Goal: Information Seeking & Learning: Learn about a topic

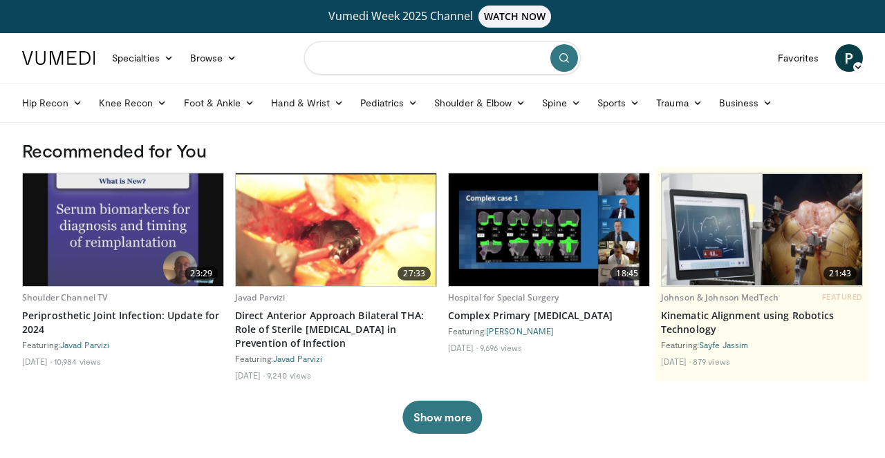
click at [365, 50] on input "Search topics, interventions" at bounding box center [442, 57] width 277 height 33
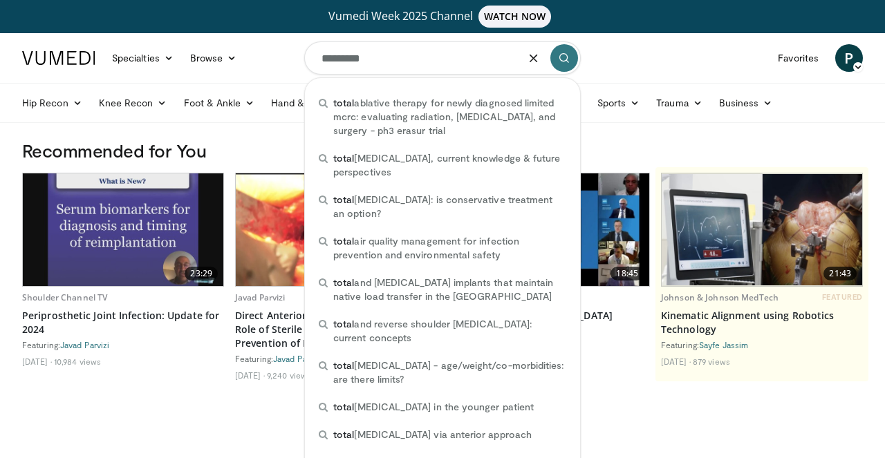
type input "**********"
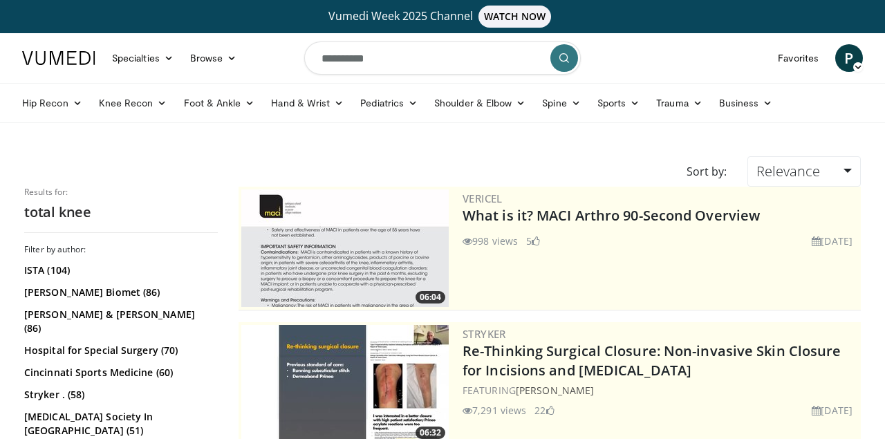
click at [375, 62] on input "**********" at bounding box center [442, 57] width 277 height 33
type input "**********"
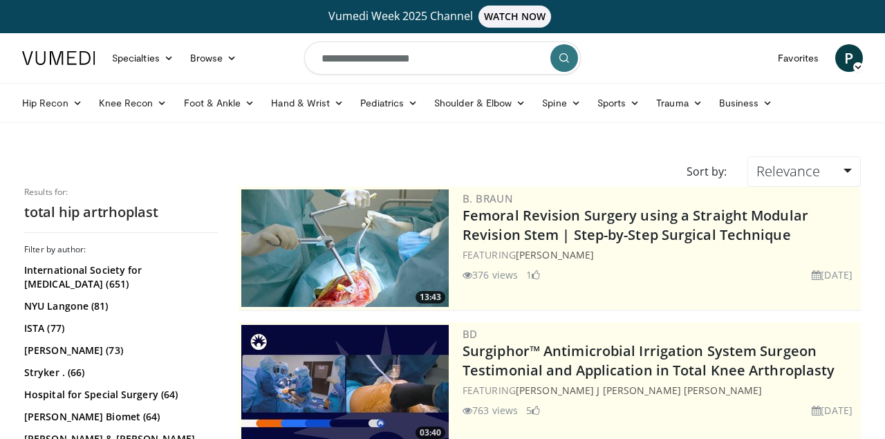
scroll to position [136, 0]
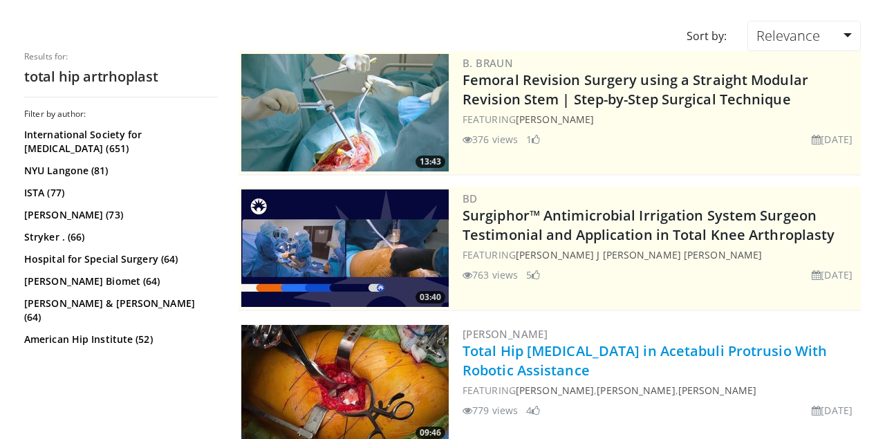
click at [622, 351] on link "Total Hip Arthroplasty in Acetabuli Protrusio With Robotic Assistance" at bounding box center [645, 361] width 364 height 38
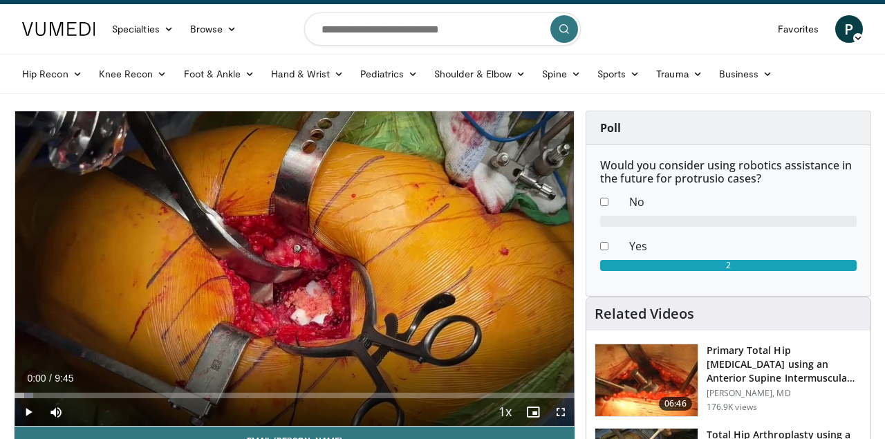
scroll to position [45, 0]
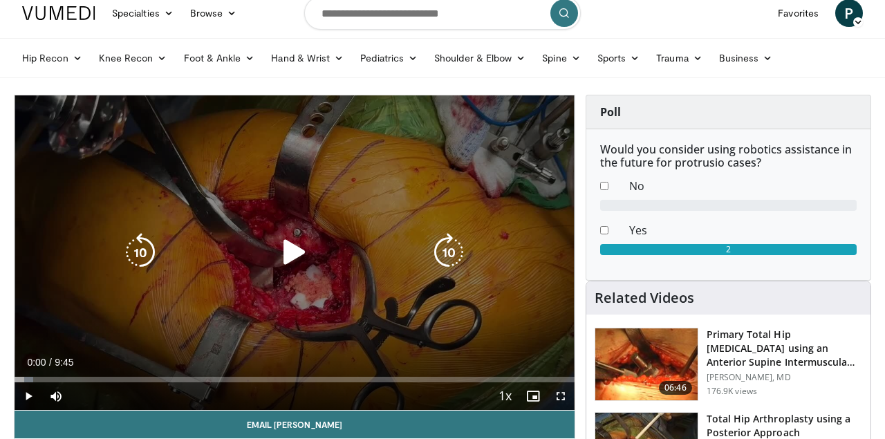
click at [292, 255] on icon "Video Player" at bounding box center [294, 252] width 39 height 39
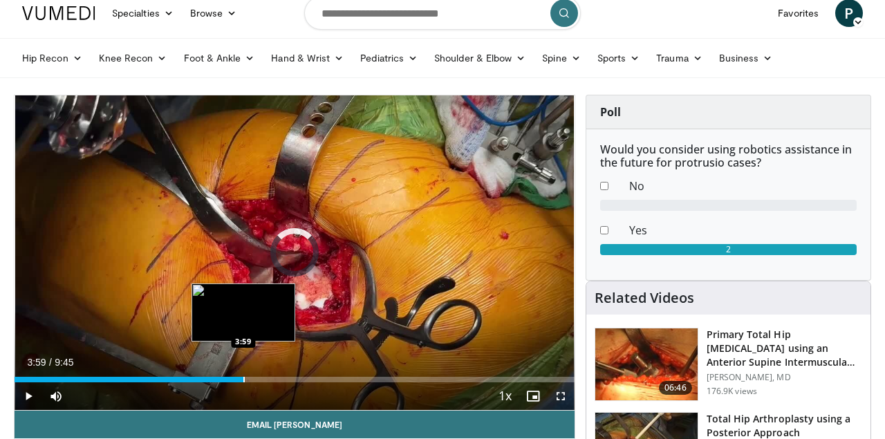
click at [243, 380] on div "Progress Bar" at bounding box center [243, 380] width 1 height 6
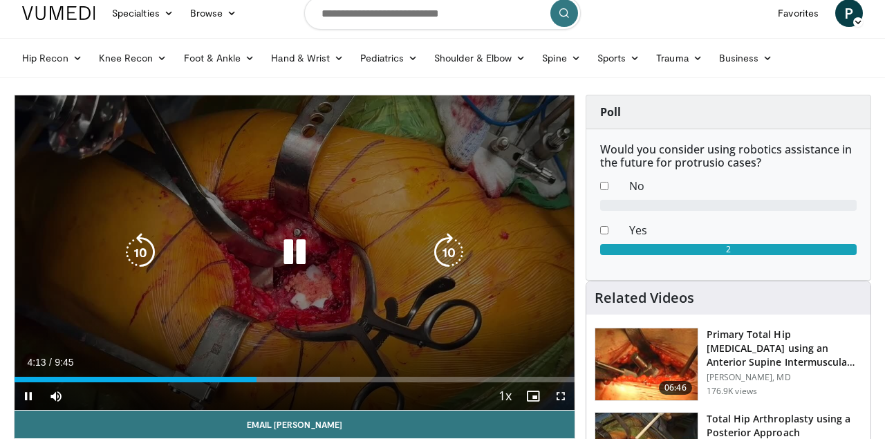
click at [300, 242] on icon "Video Player" at bounding box center [294, 252] width 39 height 39
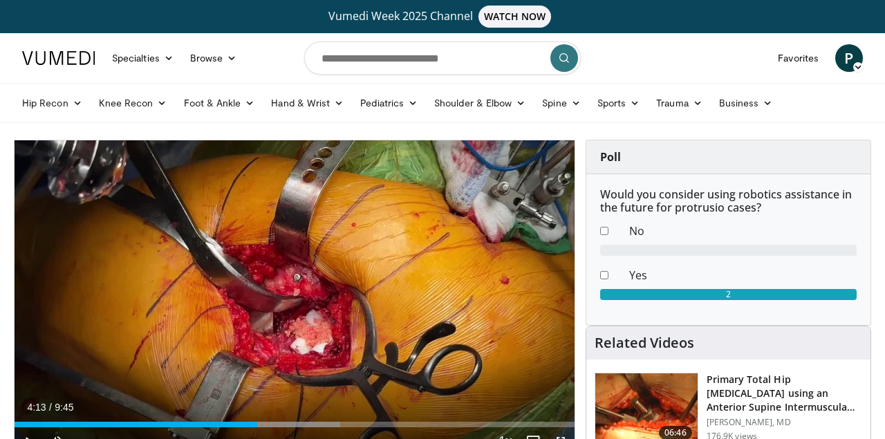
scroll to position [0, 0]
click at [376, 62] on input "Search topics, interventions" at bounding box center [442, 57] width 277 height 33
type input "**********"
click at [563, 58] on button "submit" at bounding box center [564, 58] width 28 height 28
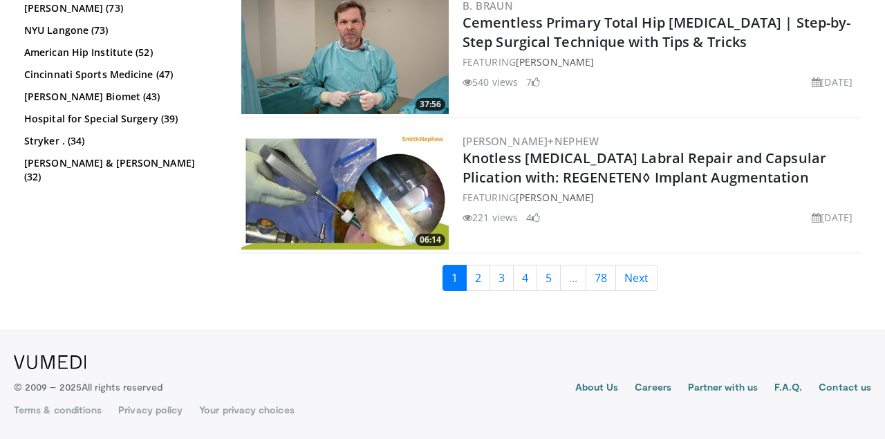
scroll to position [3581, 0]
click at [479, 286] on link "2" at bounding box center [478, 278] width 24 height 26
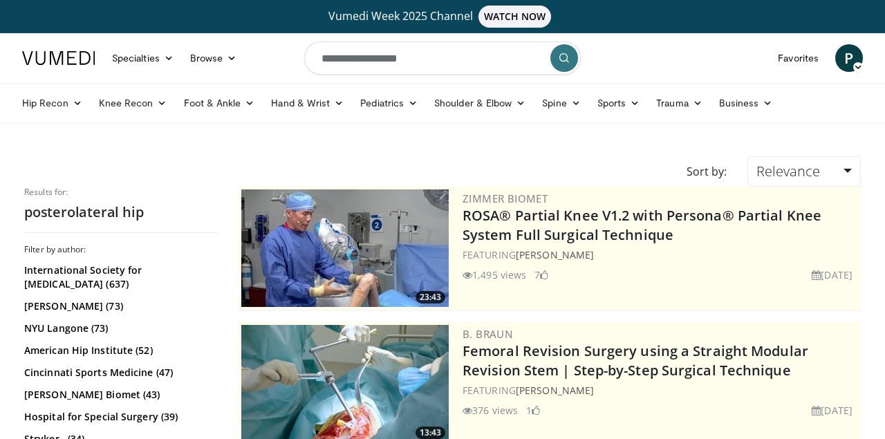
click at [416, 62] on input "**********" at bounding box center [442, 57] width 277 height 33
type input "**********"
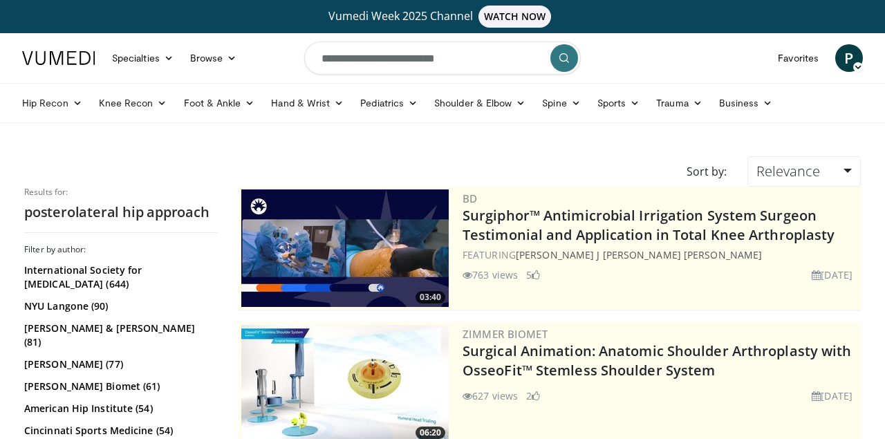
scroll to position [339, 0]
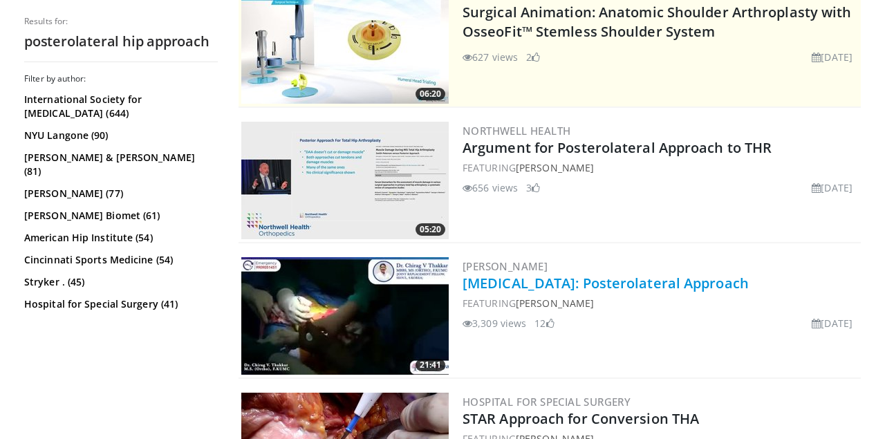
click at [607, 286] on link "[MEDICAL_DATA]: Posterolateral Approach" at bounding box center [606, 283] width 286 height 19
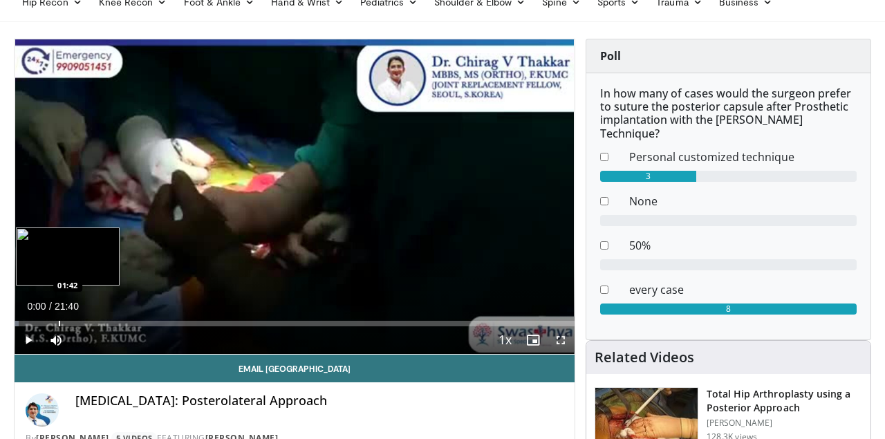
click at [59, 319] on div "Loaded : 0.75% 00:00 01:42" at bounding box center [295, 319] width 560 height 13
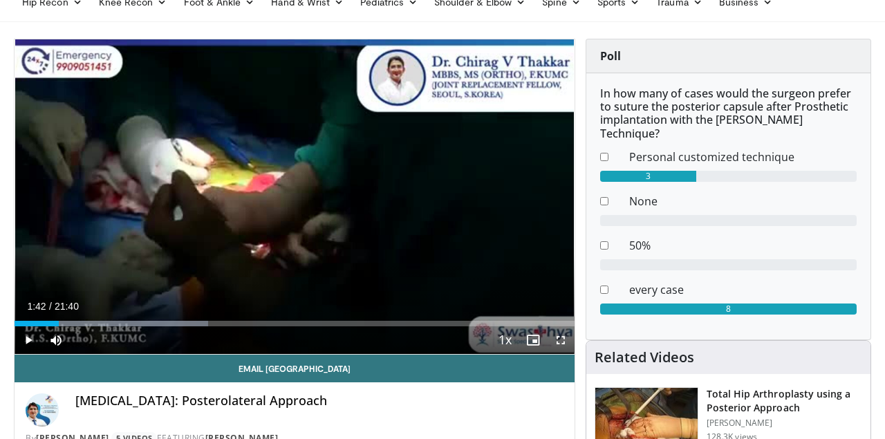
click at [26, 340] on span "Video Player" at bounding box center [29, 340] width 28 height 28
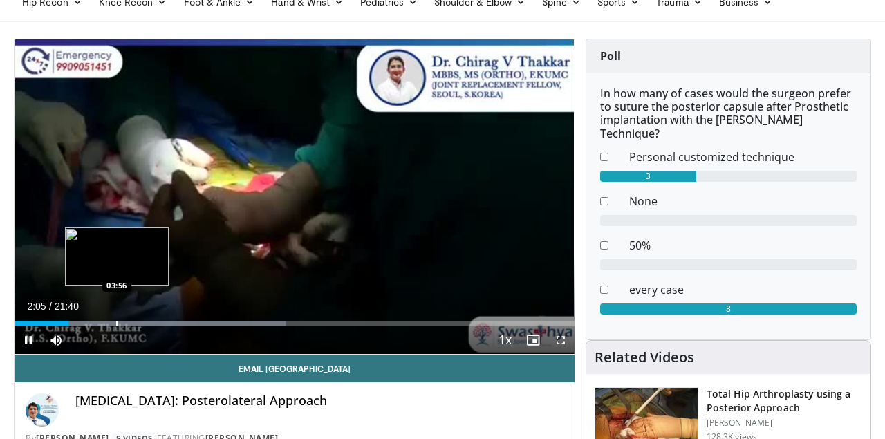
click at [117, 323] on div "Progress Bar" at bounding box center [116, 324] width 1 height 6
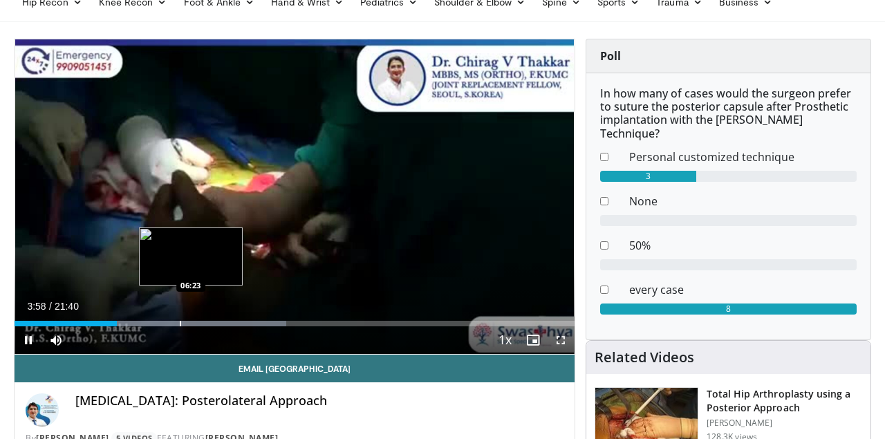
click at [181, 321] on div "Progress Bar" at bounding box center [180, 324] width 1 height 6
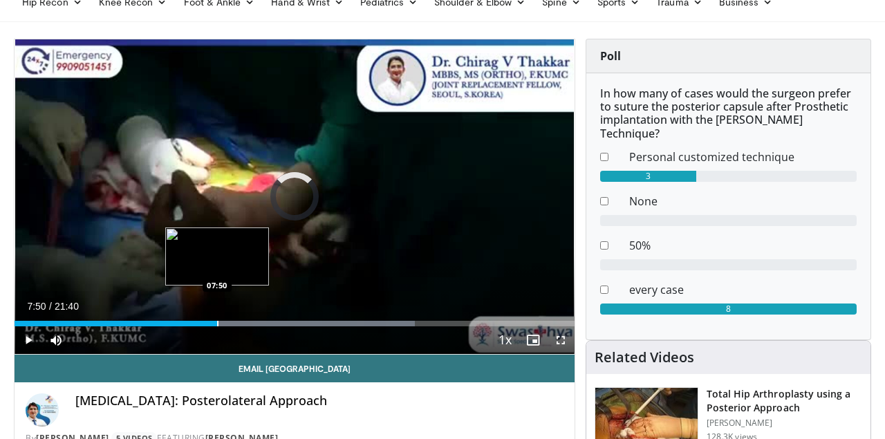
click at [217, 321] on div "Progress Bar" at bounding box center [217, 324] width 1 height 6
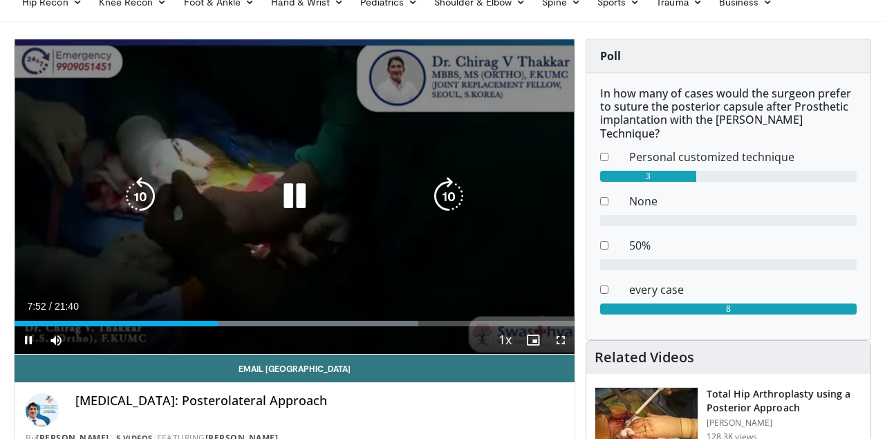
click at [295, 203] on icon "Video Player" at bounding box center [294, 196] width 39 height 39
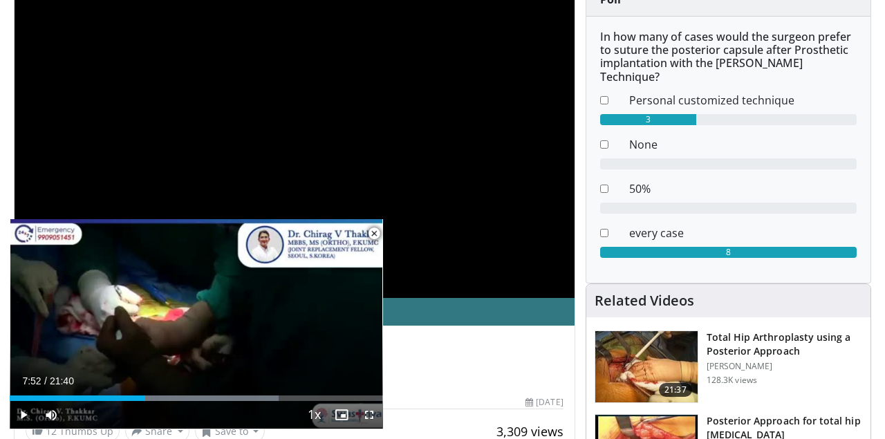
scroll to position [262, 0]
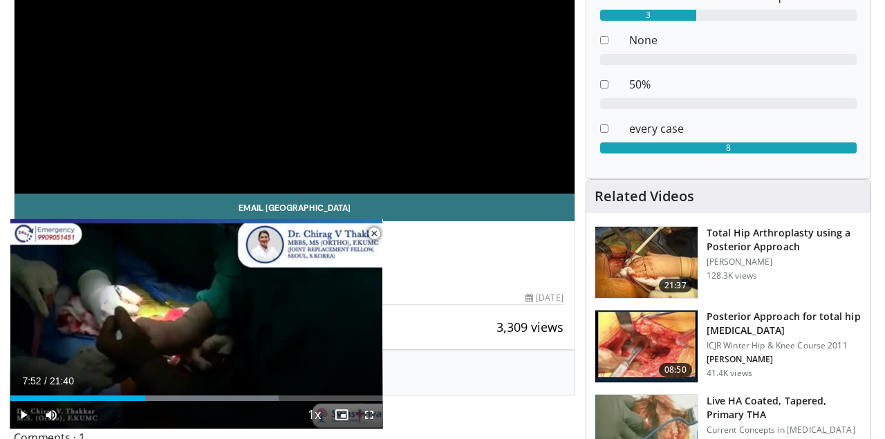
click at [733, 313] on h3 "Posterior Approach for total hip [MEDICAL_DATA]" at bounding box center [785, 324] width 156 height 28
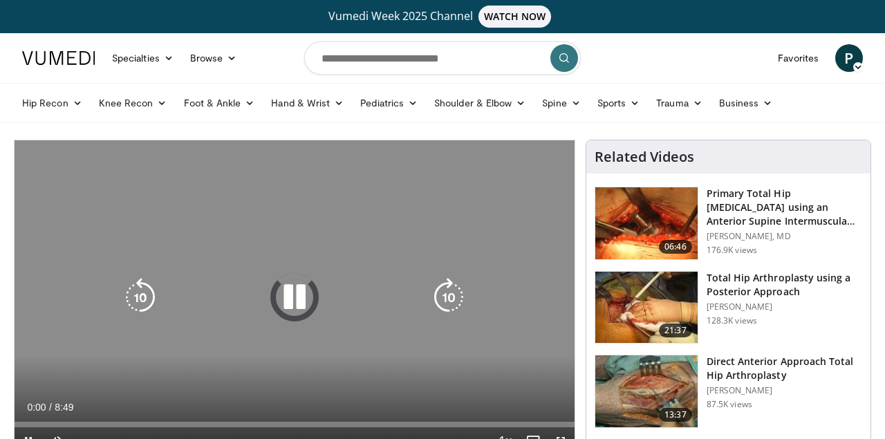
scroll to position [55, 0]
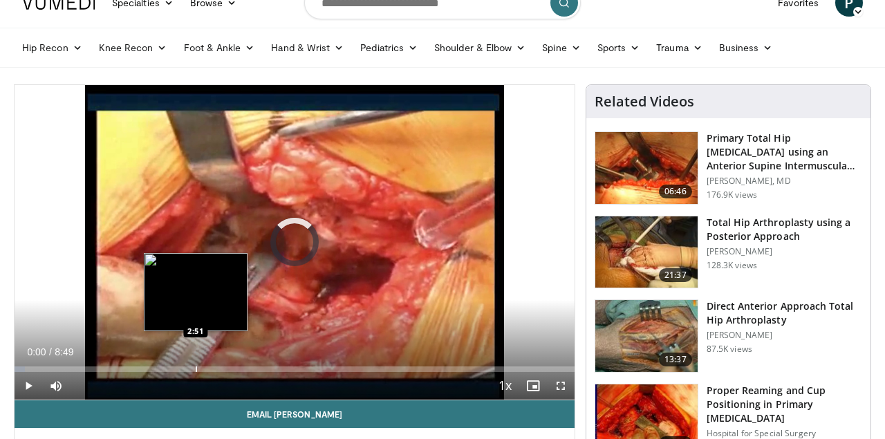
click at [196, 370] on div "Progress Bar" at bounding box center [196, 369] width 1 height 6
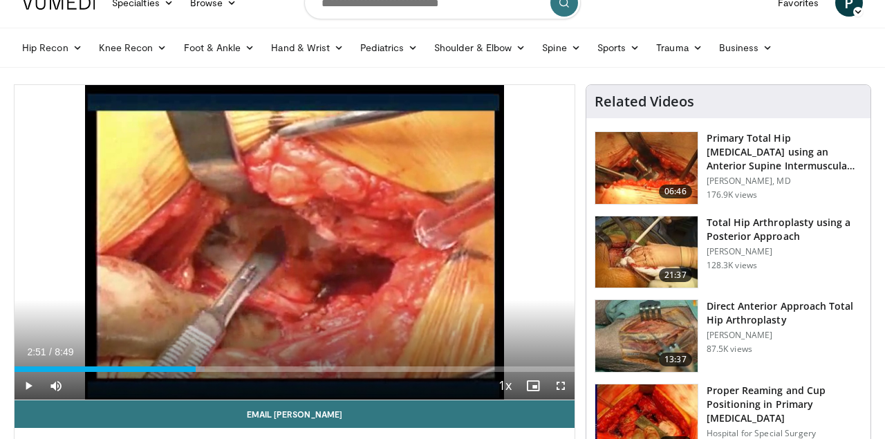
click at [29, 385] on span "Video Player" at bounding box center [29, 386] width 28 height 28
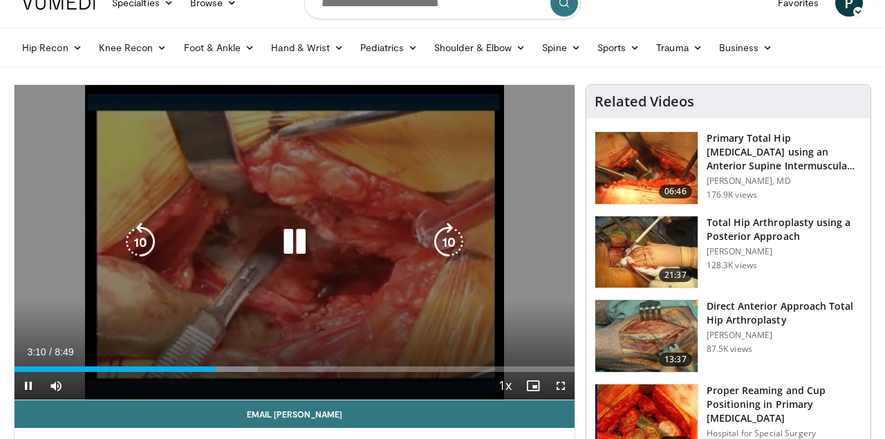
click at [286, 241] on icon "Video Player" at bounding box center [294, 242] width 39 height 39
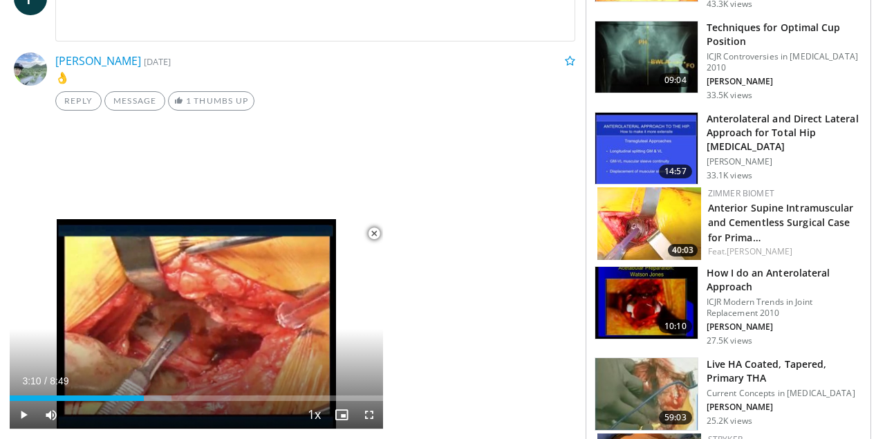
scroll to position [674, 0]
click at [377, 229] on span "Video Player" at bounding box center [374, 234] width 28 height 28
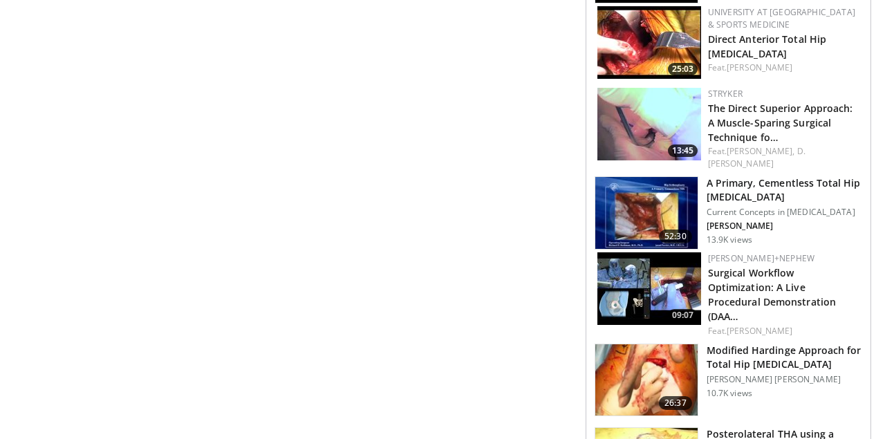
scroll to position [1325, 0]
